Goal: Find specific page/section: Find specific page/section

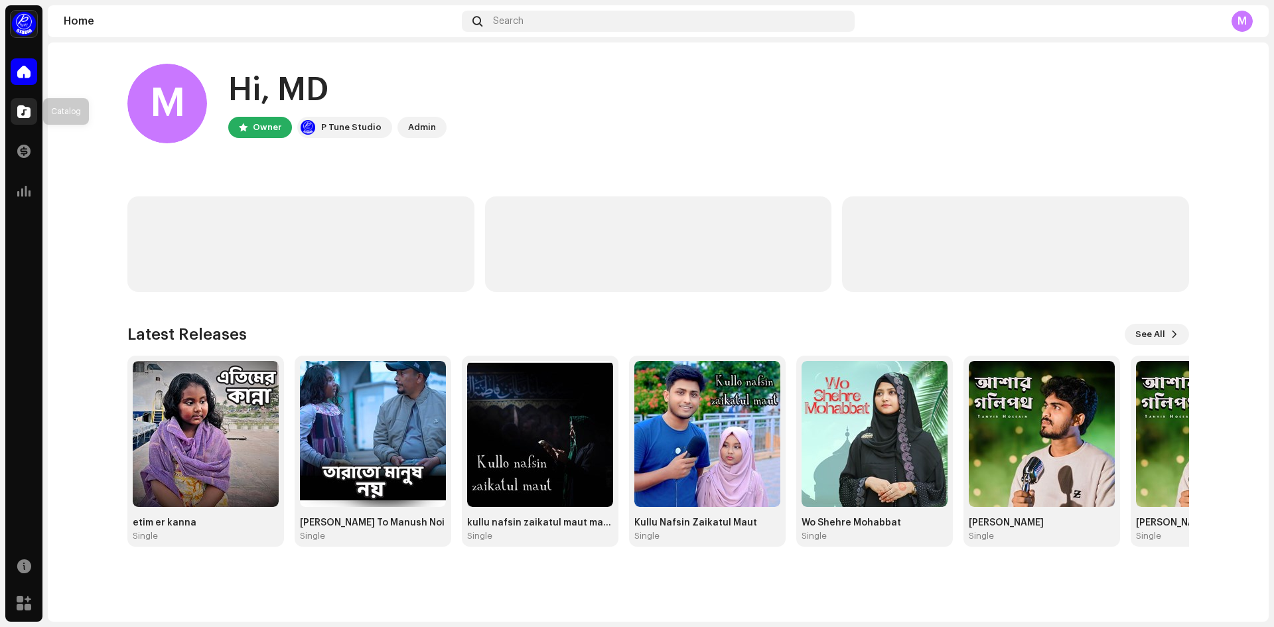
click at [27, 113] on span at bounding box center [23, 111] width 13 height 11
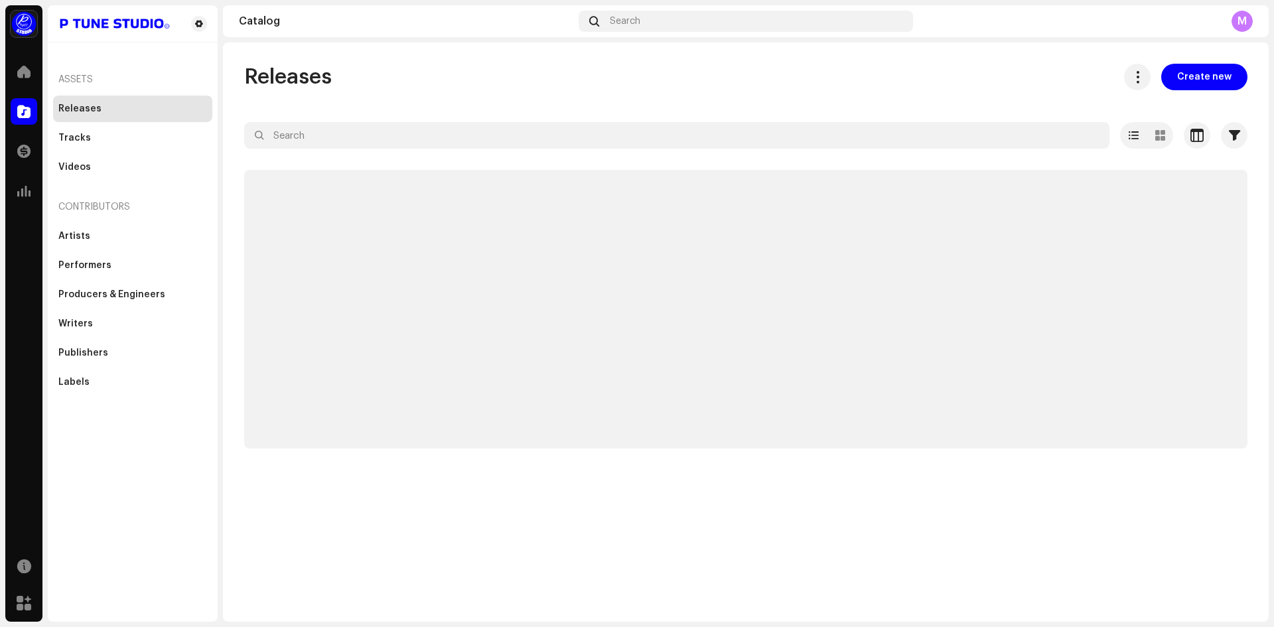
click at [27, 113] on span at bounding box center [23, 111] width 13 height 11
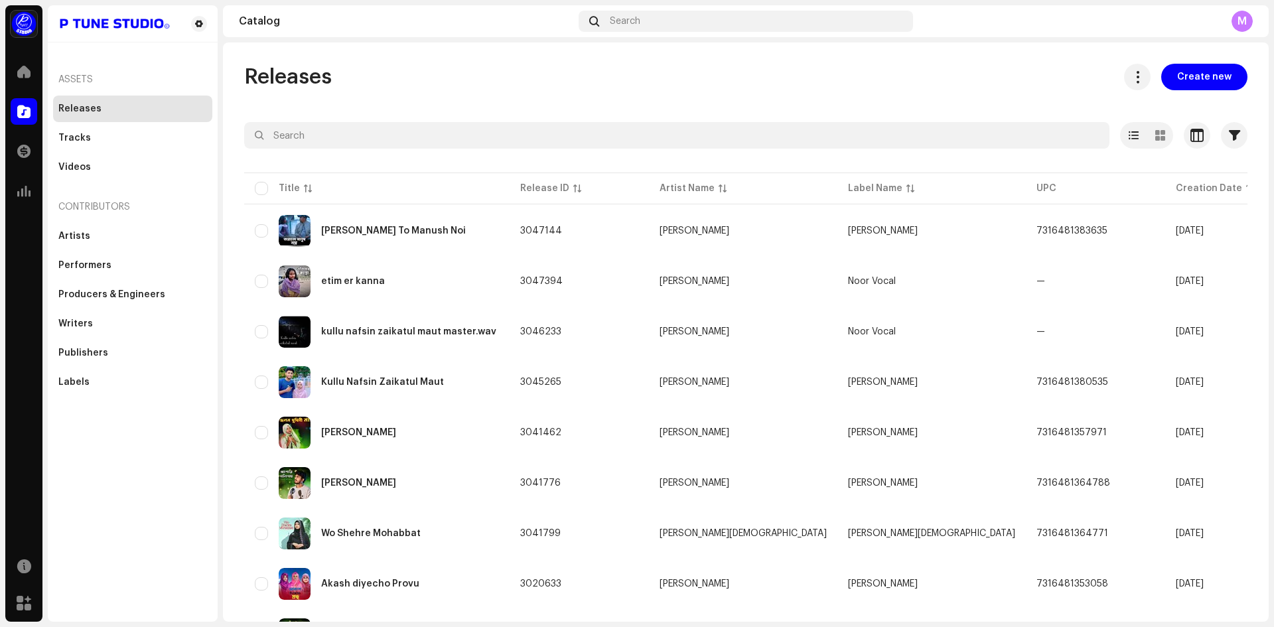
click at [147, 476] on div "Assets Releases Tracks Videos Contributors Artists Performers Producers & Engin…" at bounding box center [133, 313] width 170 height 616
click at [345, 225] on div "[PERSON_NAME] To Manush Noi" at bounding box center [377, 231] width 244 height 32
